Goal: Transaction & Acquisition: Purchase product/service

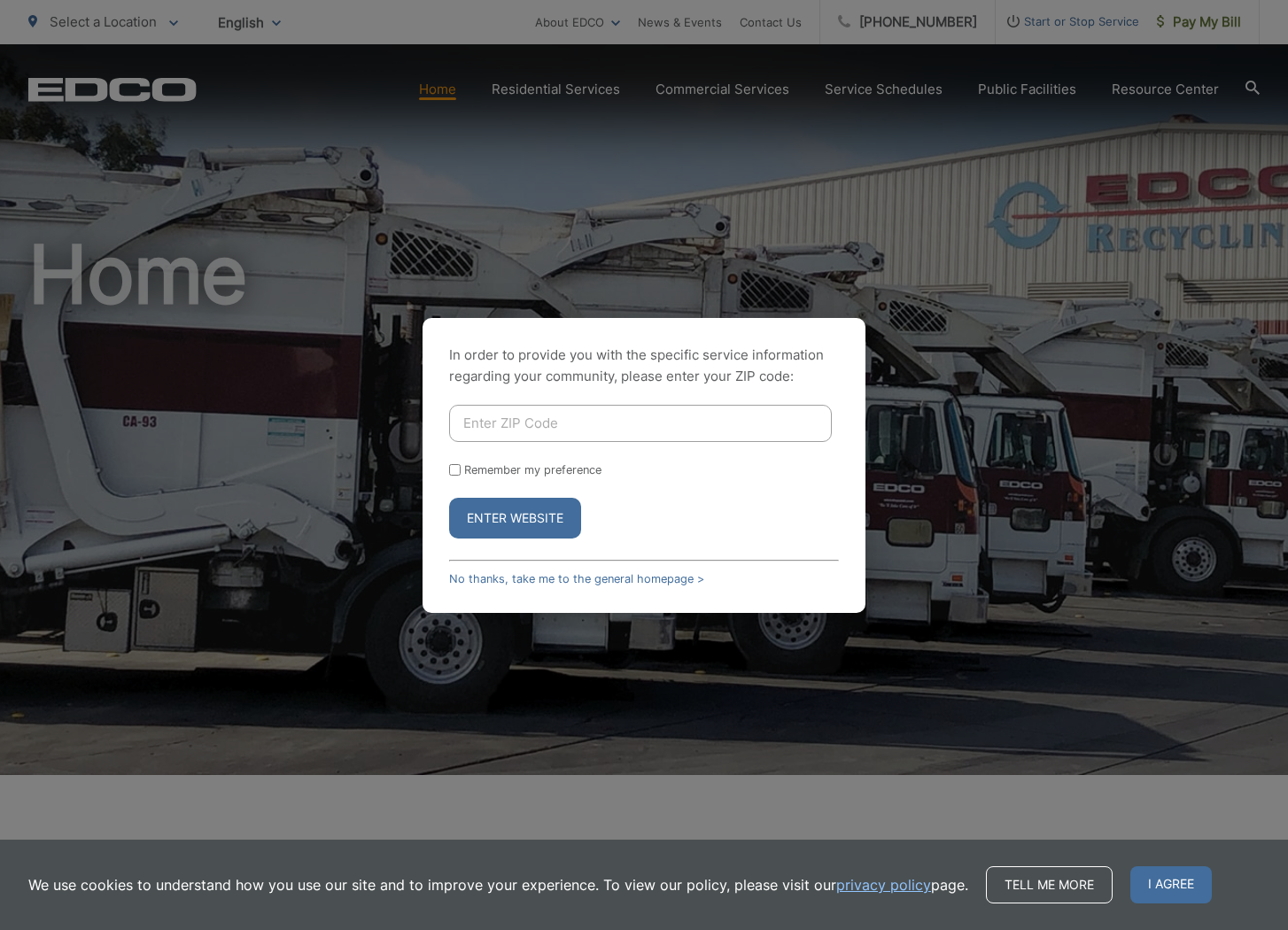
click at [475, 427] on input "Enter ZIP Code" at bounding box center [640, 423] width 383 height 37
type input "92037"
click at [453, 470] on input "Remember my preference" at bounding box center [454, 470] width 12 height 12
checkbox input "true"
click at [525, 517] on button "Enter Website" at bounding box center [515, 518] width 132 height 41
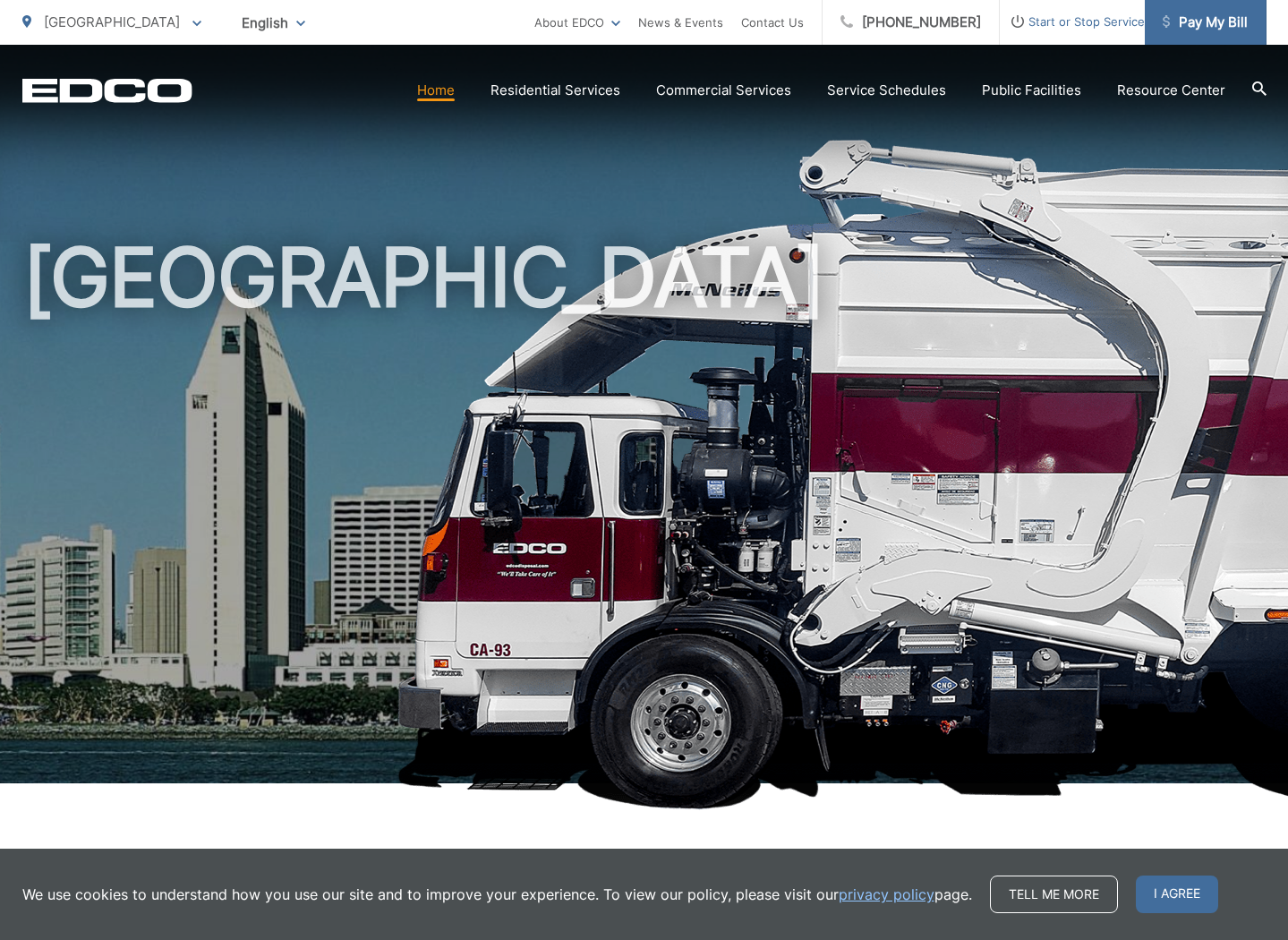
scroll to position [0, 1]
click at [1214, 25] on span "Pay My Bill" at bounding box center [1205, 22] width 85 height 21
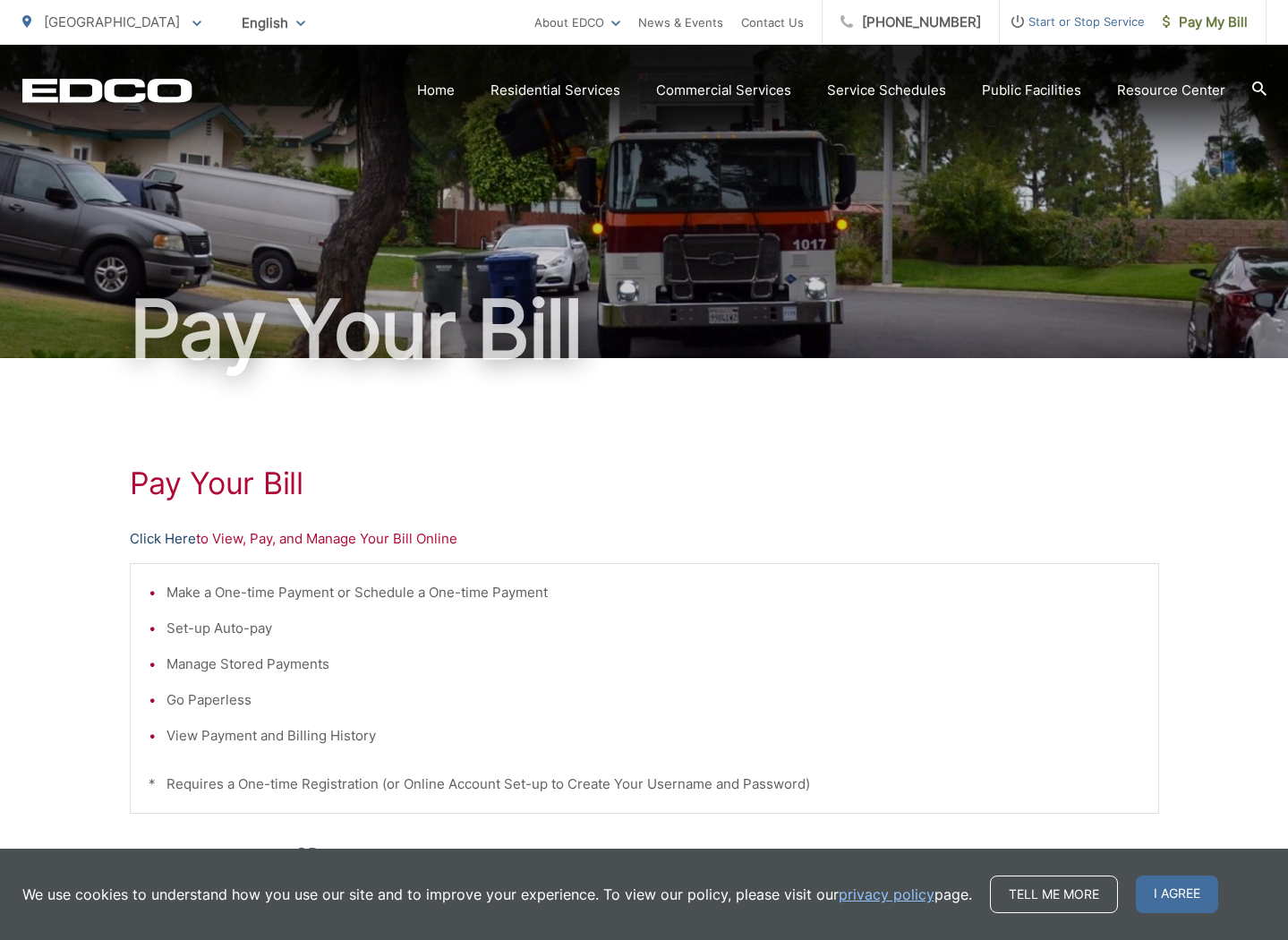
click at [176, 539] on link "Click Here" at bounding box center [163, 538] width 66 height 21
